Goal: Navigation & Orientation: Find specific page/section

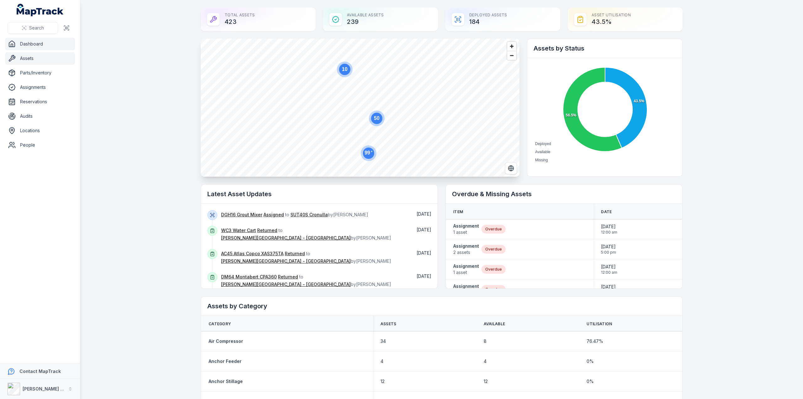
click at [28, 57] on link "Assets" at bounding box center [40, 58] width 70 height 13
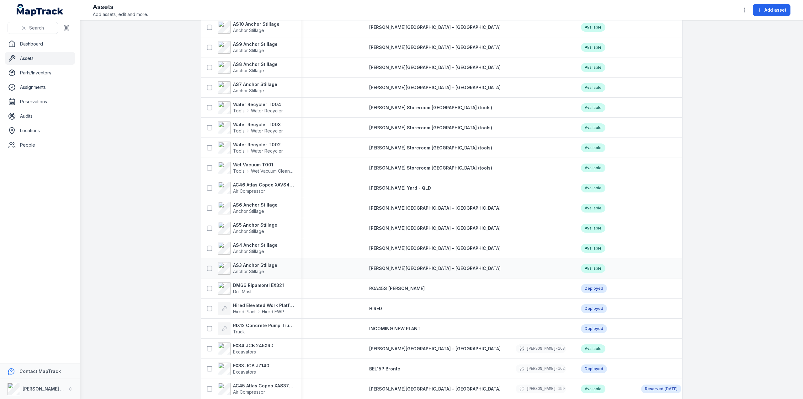
scroll to position [188, 0]
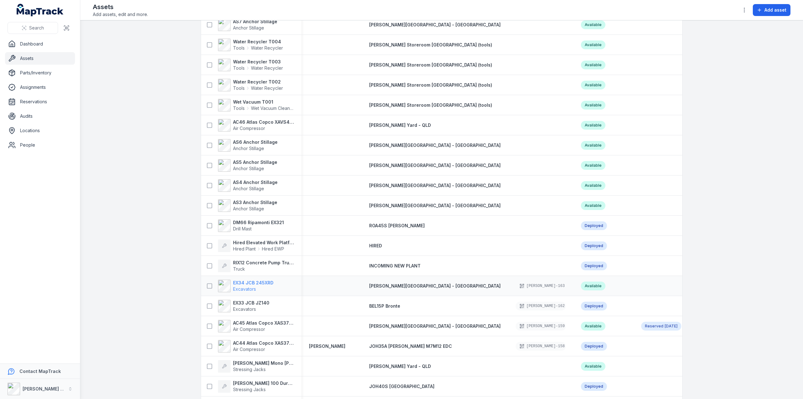
click at [249, 282] on strong "EX34 JCB 245XRD" at bounding box center [253, 283] width 40 height 6
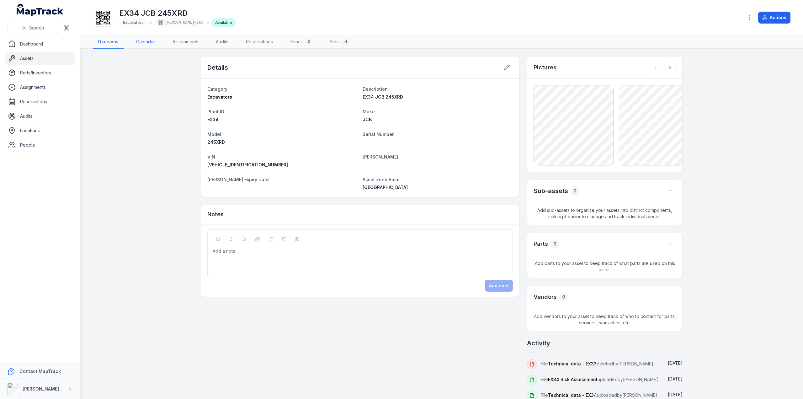
click at [141, 40] on link "Calendar" at bounding box center [145, 41] width 29 height 13
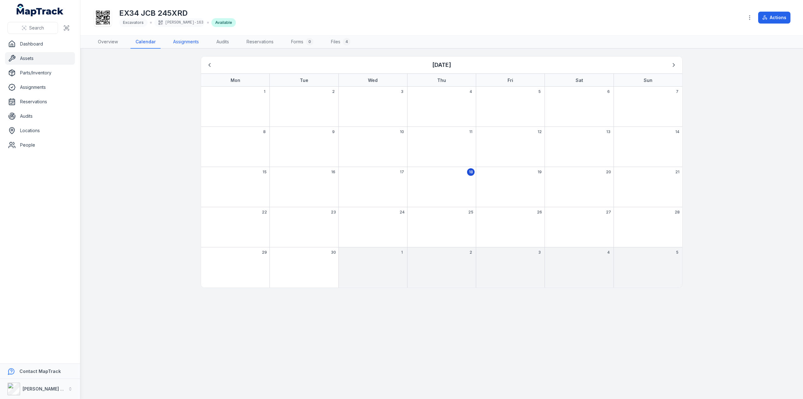
click at [192, 39] on link "Assignments" at bounding box center [186, 41] width 36 height 13
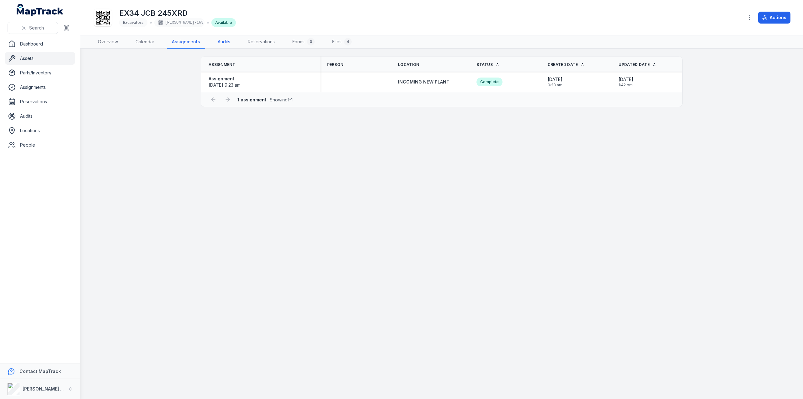
click at [226, 42] on link "Audits" at bounding box center [224, 41] width 23 height 13
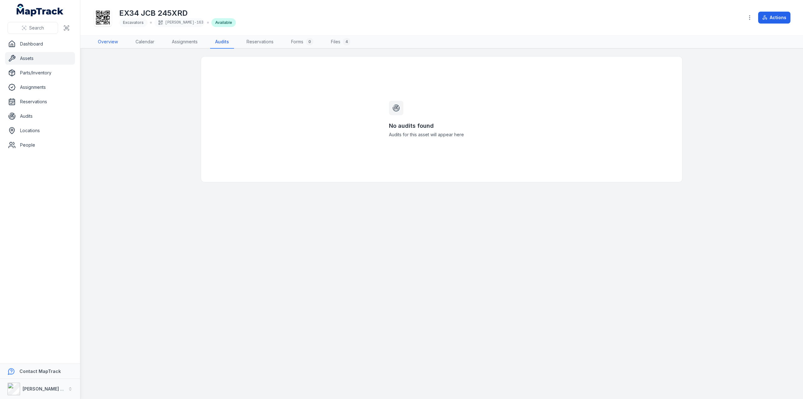
click at [111, 43] on link "Overview" at bounding box center [108, 41] width 30 height 13
